Goal: Find specific page/section: Find specific page/section

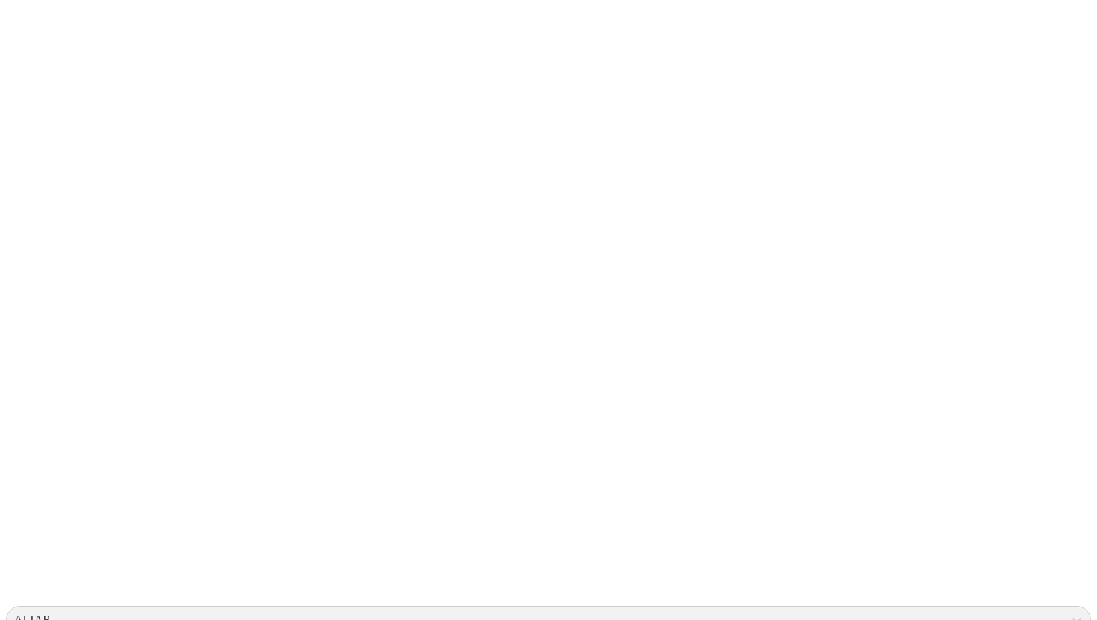
type input "mac"
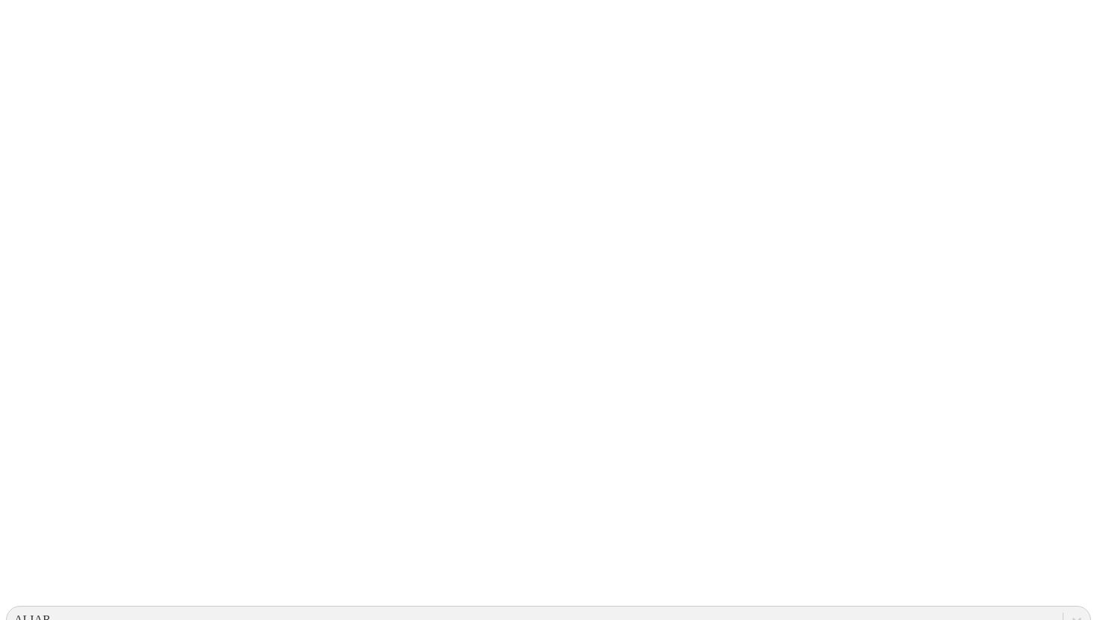
type input "machijure 11"
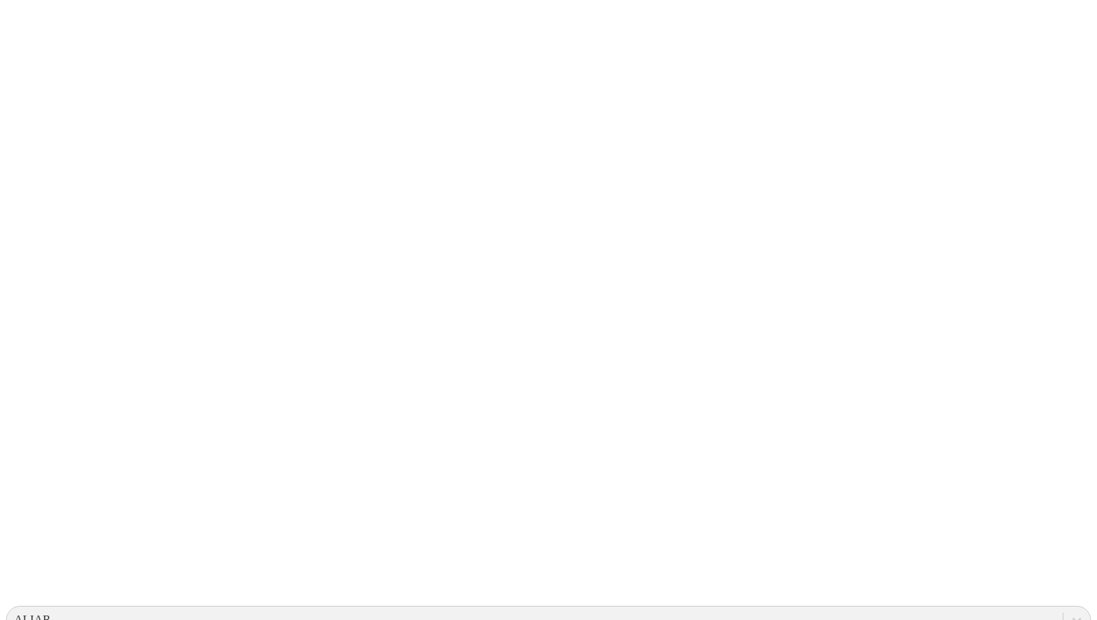
type input "machijure 13"
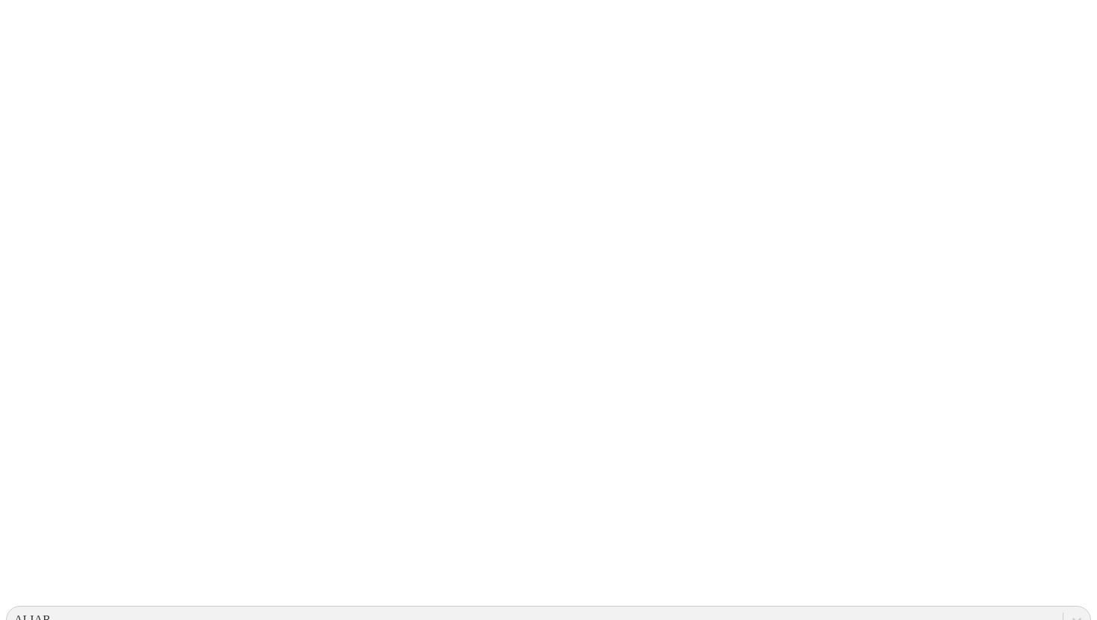
type input "machijure 14"
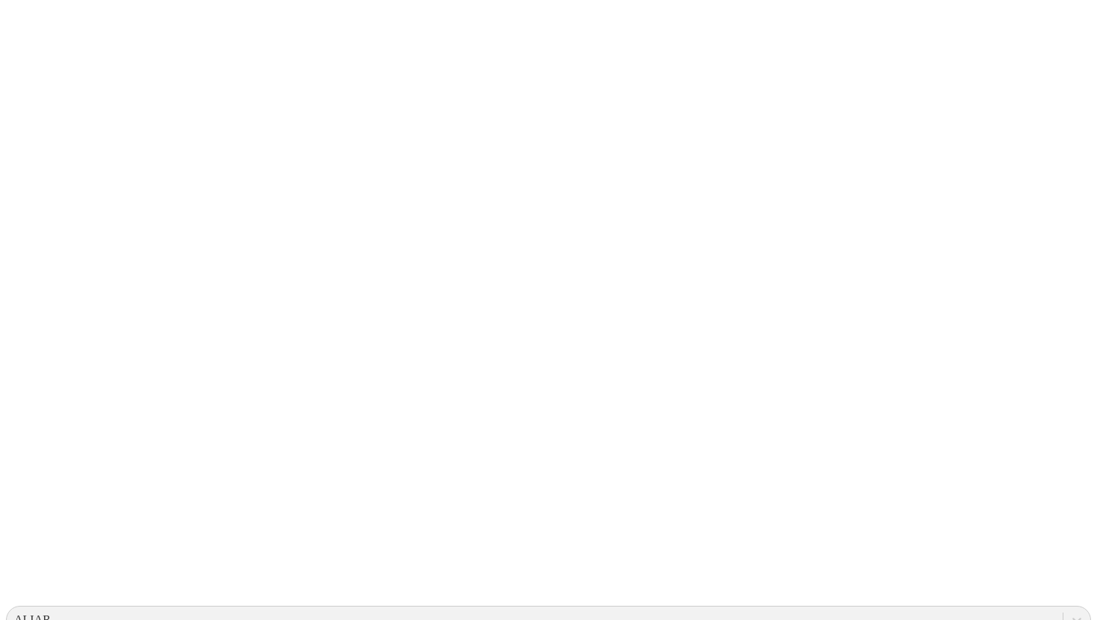
type input "machijure 15"
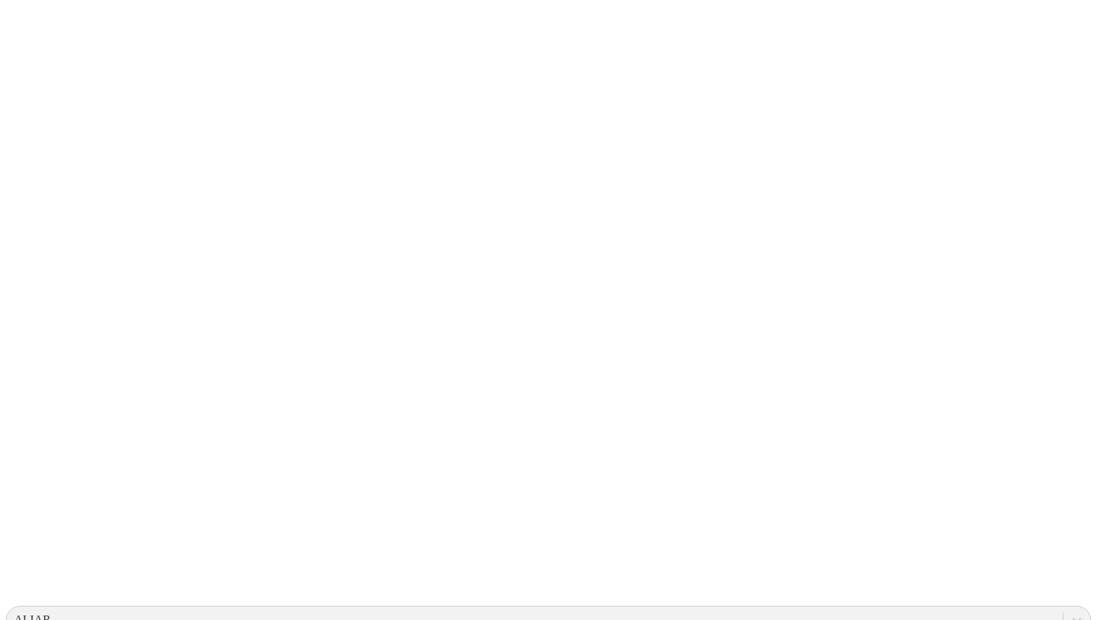
type input "machijure 16"
type input "machijure 17"
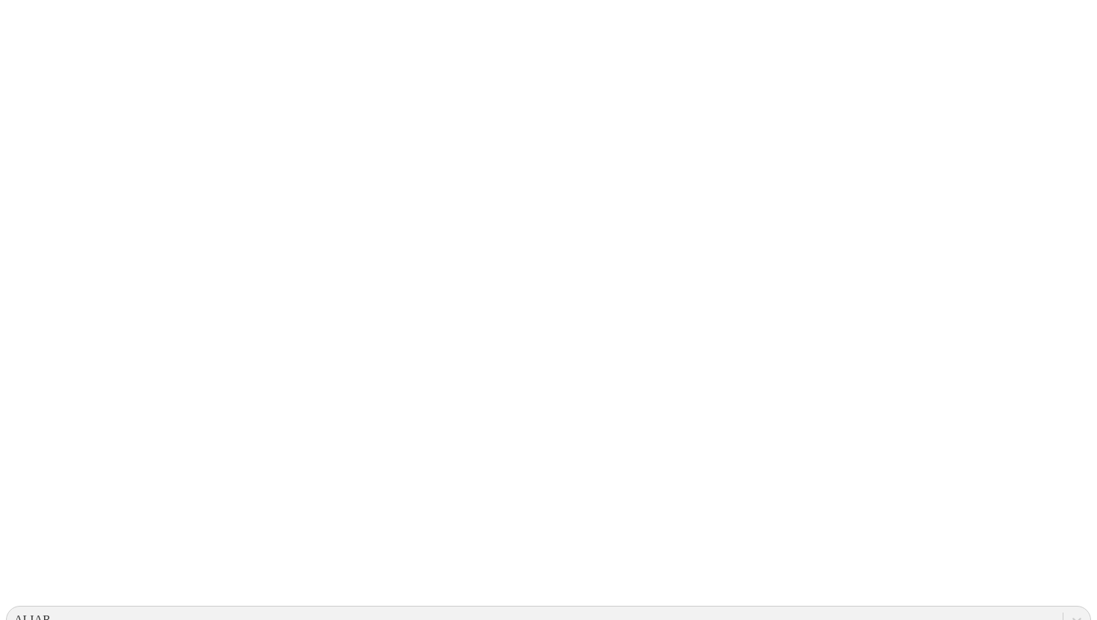
type input "machijure 18"
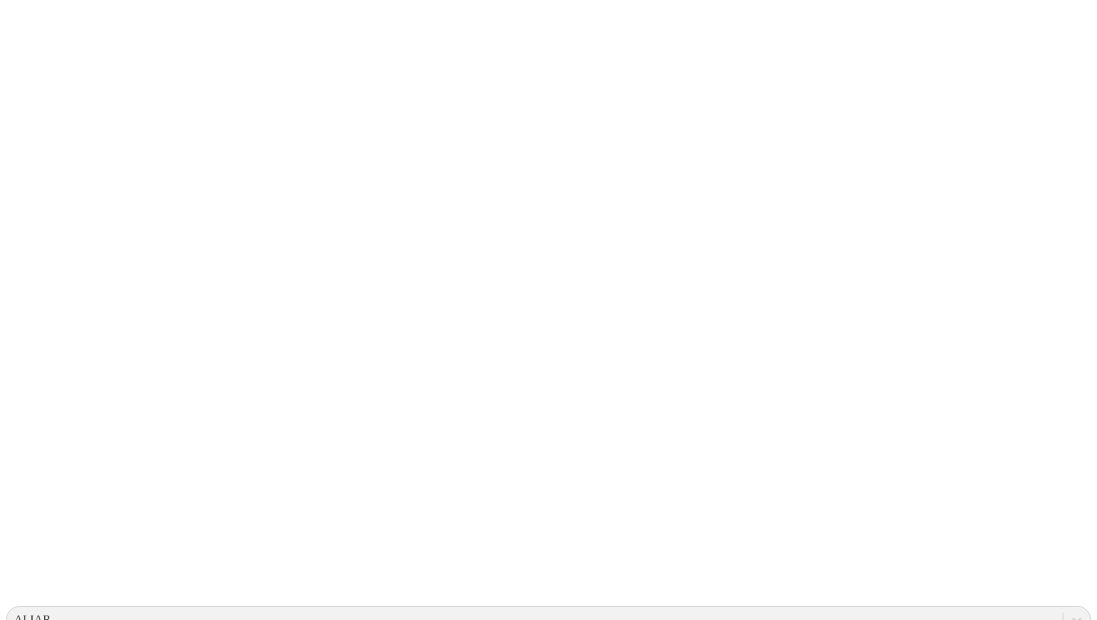
type input "machijure 19"
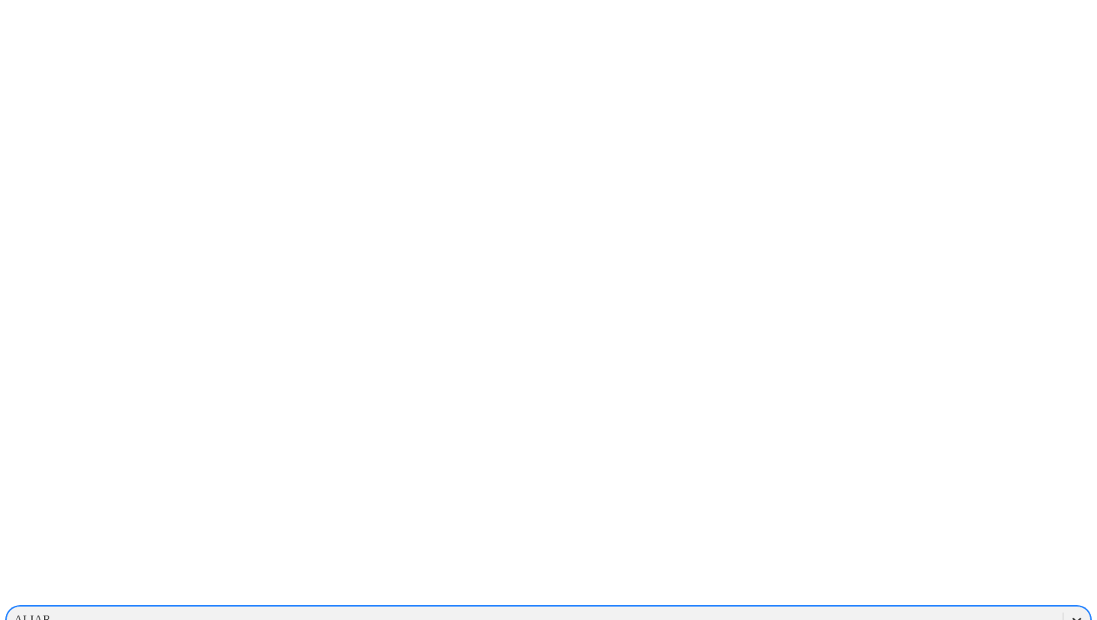
click at [1070, 613] on icon at bounding box center [1077, 620] width 15 height 15
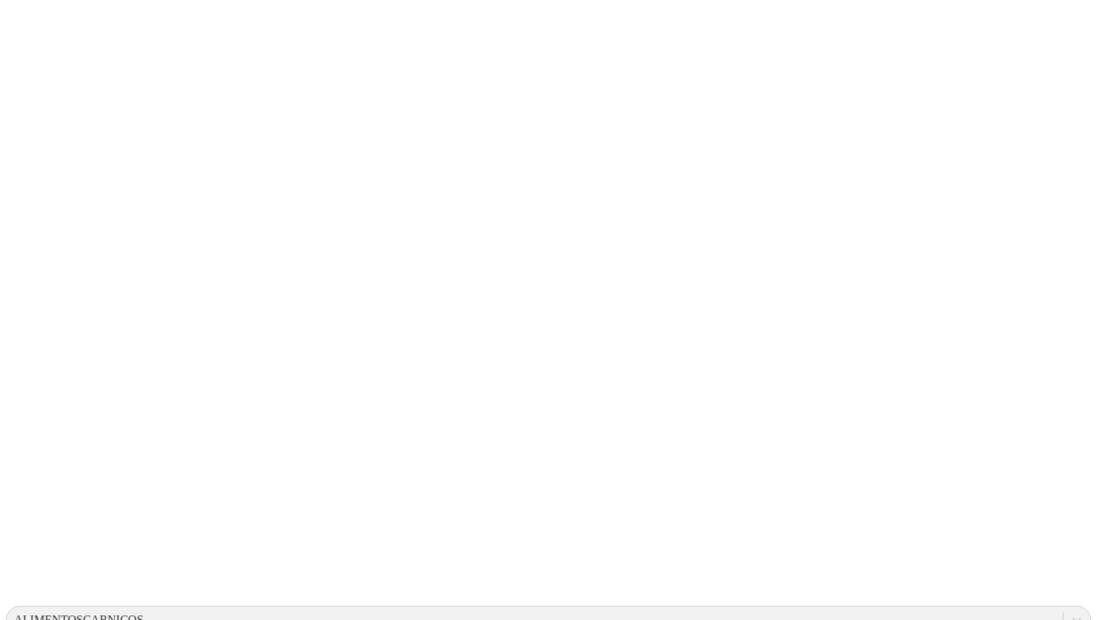
type input "tonina"
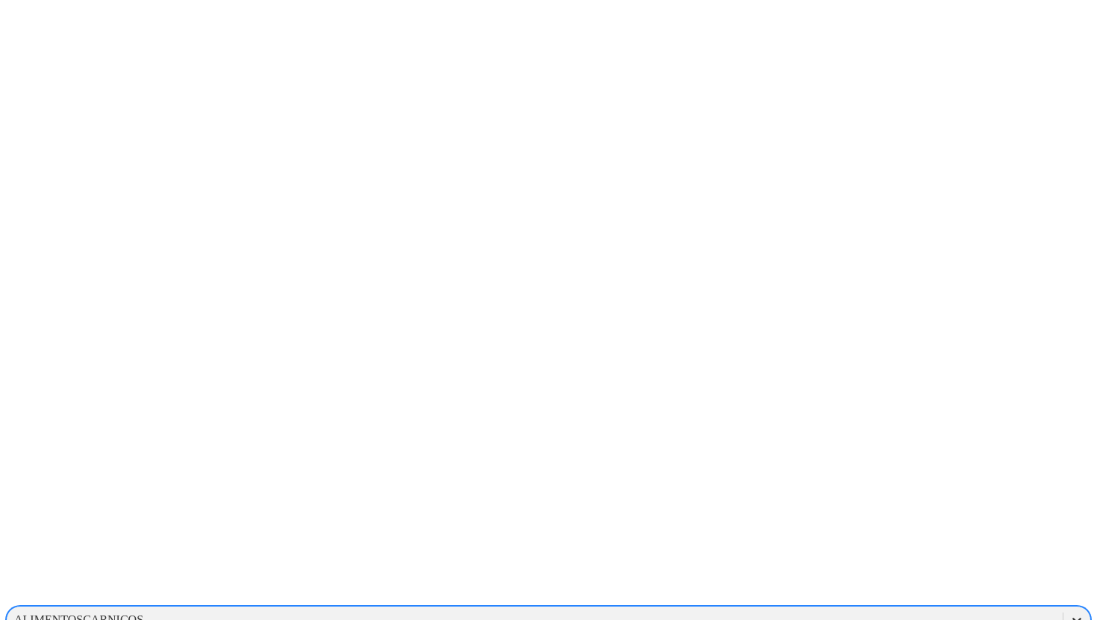
click at [1064, 607] on div at bounding box center [1077, 620] width 27 height 27
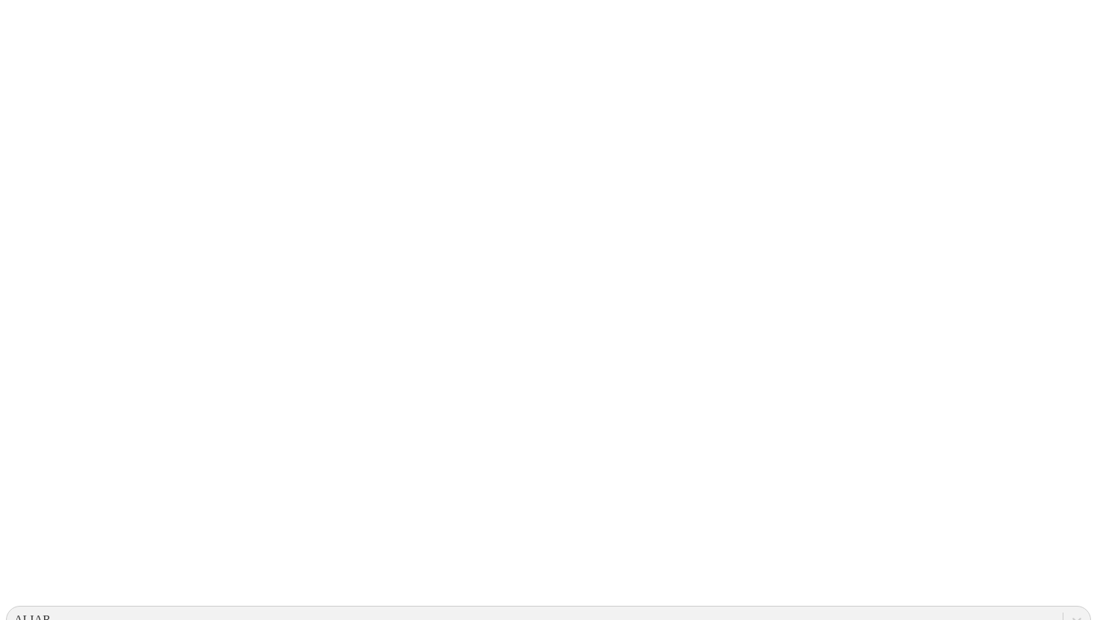
type input "tonina"
type input "gaban"
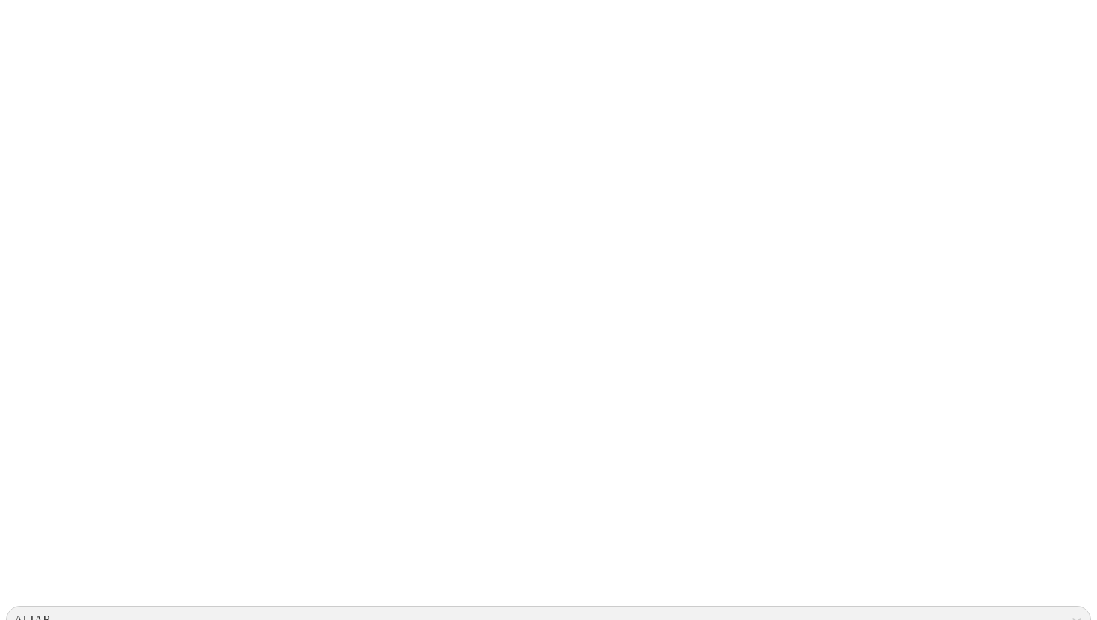
type input "curito"
type input "aragua"
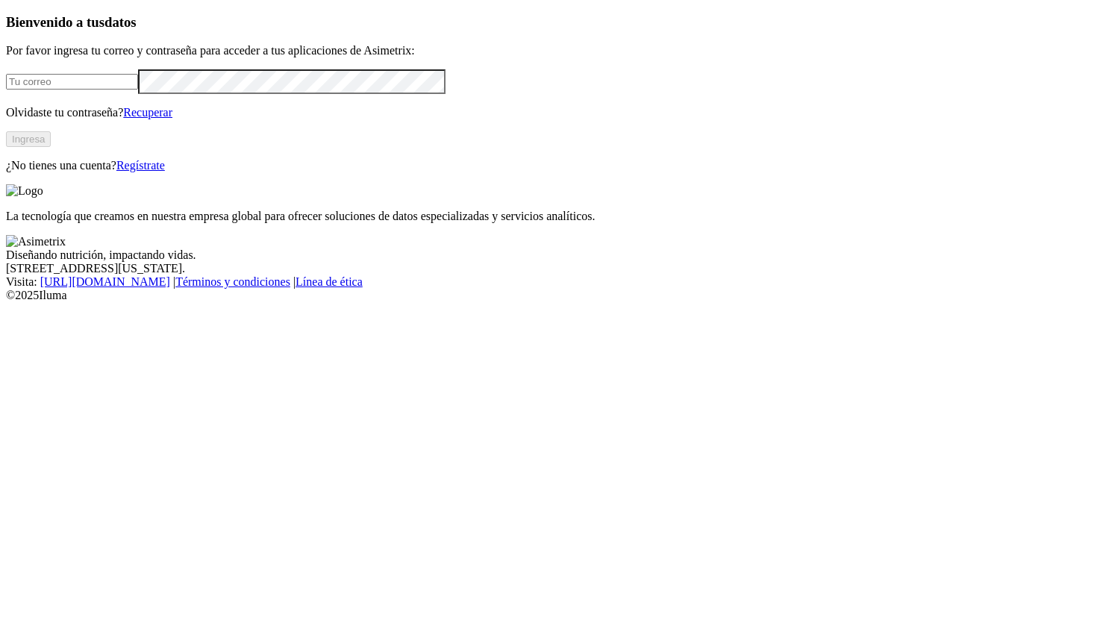
click at [138, 90] on input "email" at bounding box center [72, 82] width 132 height 16
click at [137, 90] on input "email" at bounding box center [72, 82] width 132 height 16
type input "[PERSON_NAME][EMAIL_ADDRESS][PERSON_NAME][DOMAIN_NAME]"
click at [51, 147] on button "Ingresa" at bounding box center [28, 139] width 45 height 16
